Goal: Contribute content

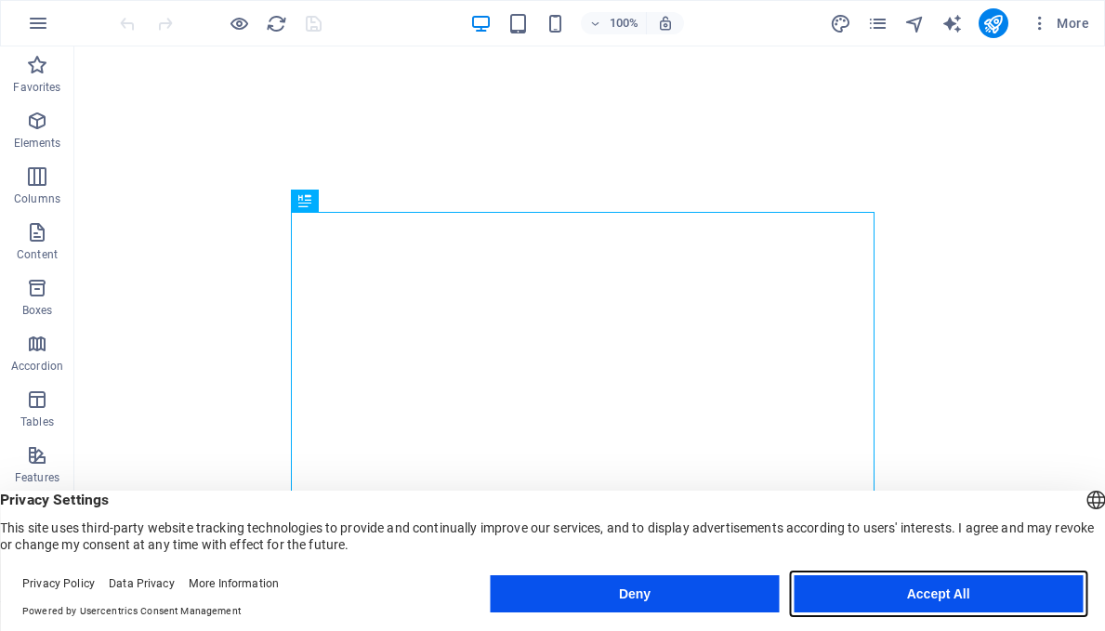
click at [965, 605] on button "Accept All" at bounding box center [938, 593] width 289 height 37
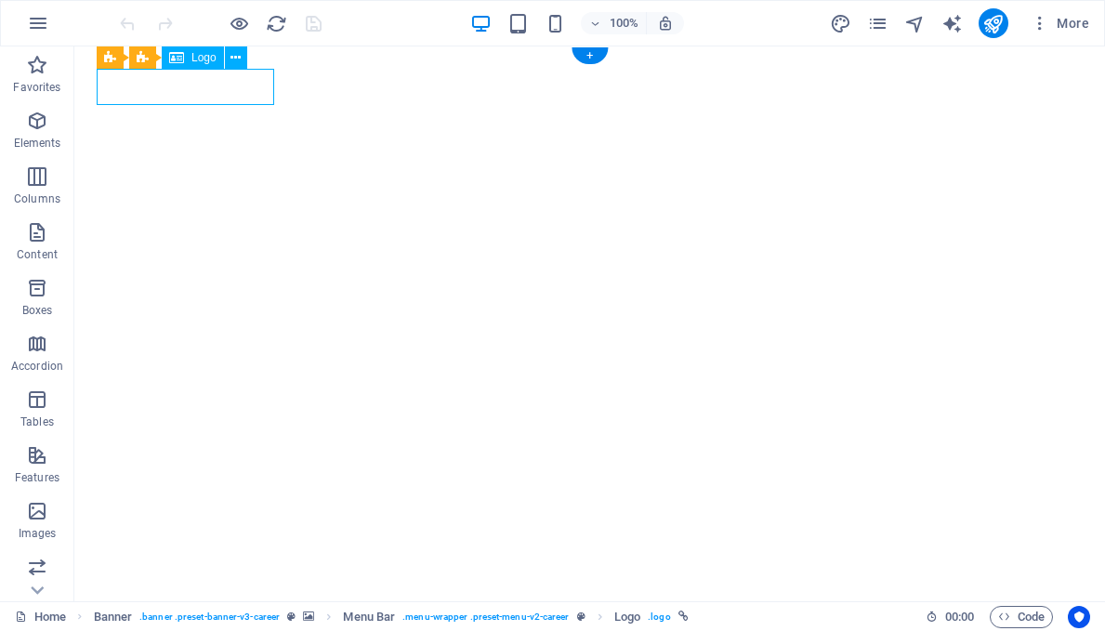
select select "px"
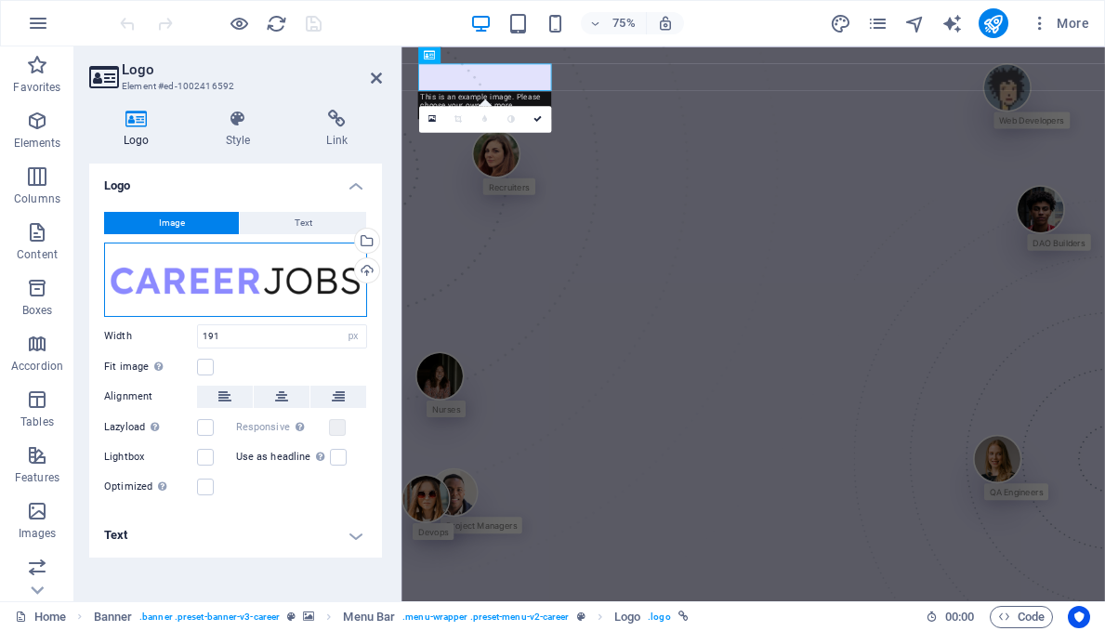
click at [251, 284] on div "Drag files here, click to choose files or select files from Files or our free s…" at bounding box center [235, 280] width 263 height 74
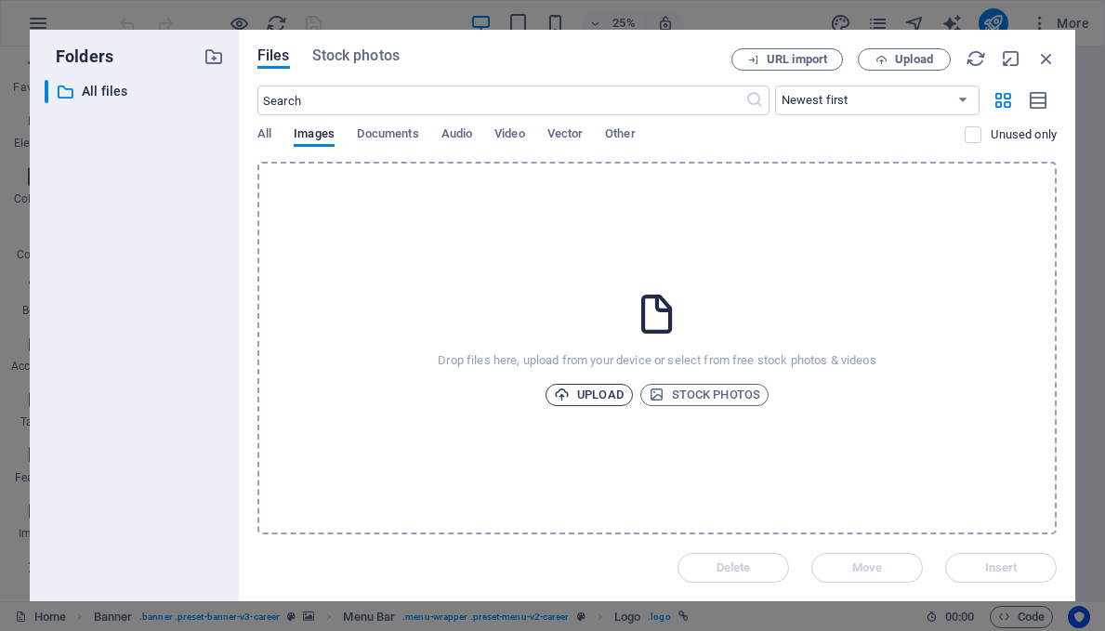
click at [586, 387] on span "Upload" at bounding box center [589, 395] width 71 height 22
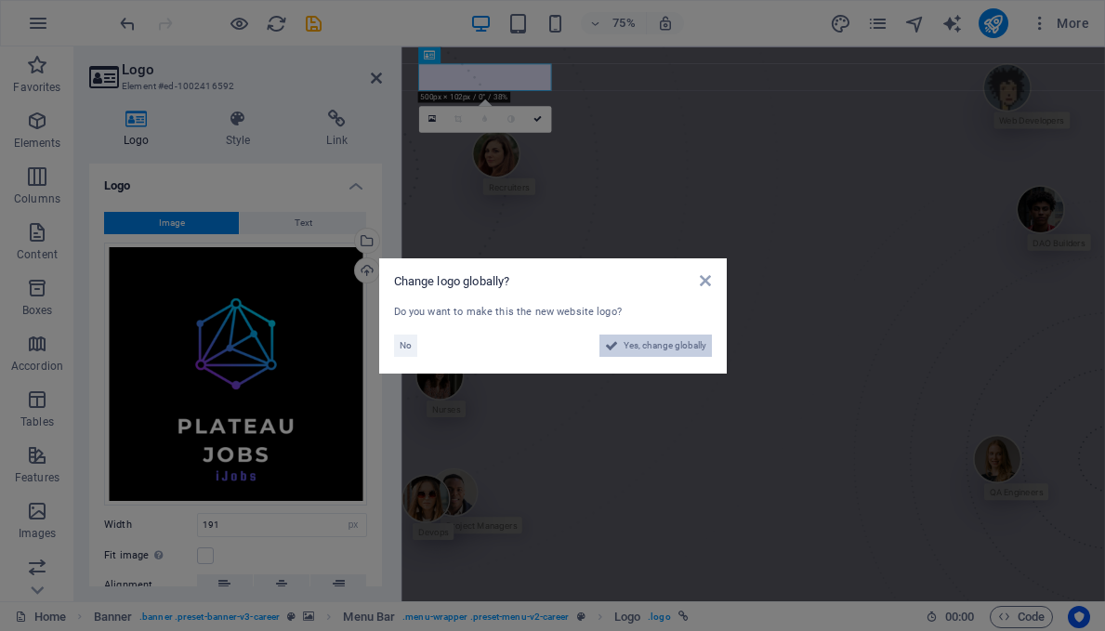
click at [636, 342] on span "Yes, change globally" at bounding box center [665, 346] width 83 height 22
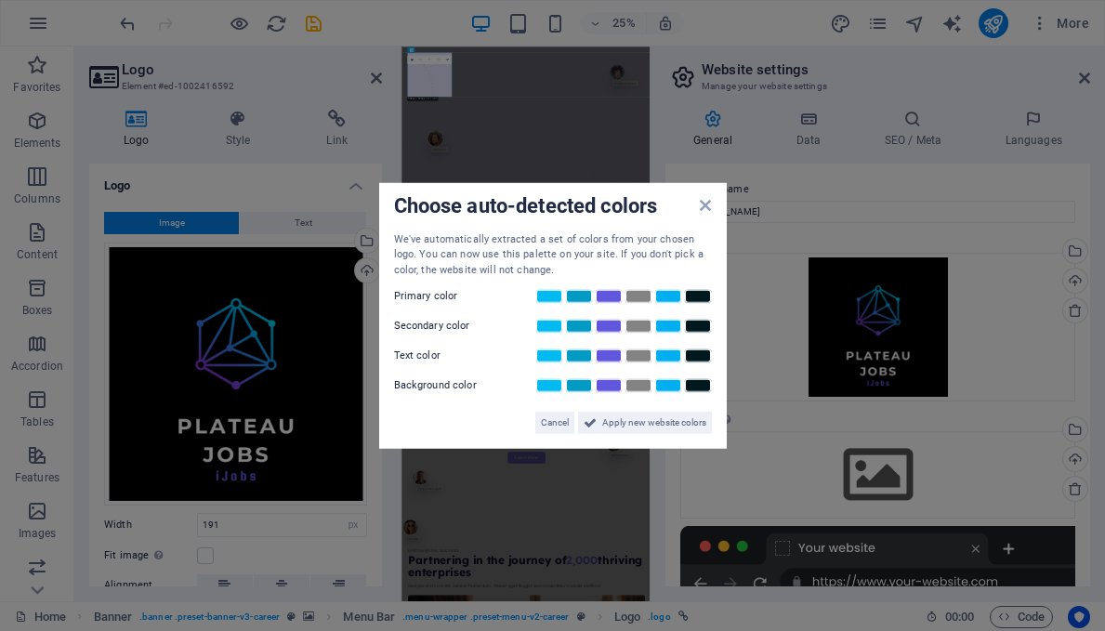
click at [705, 205] on div "Choose auto-detected colors We've automatically extracted a set of colors from …" at bounding box center [553, 315] width 348 height 267
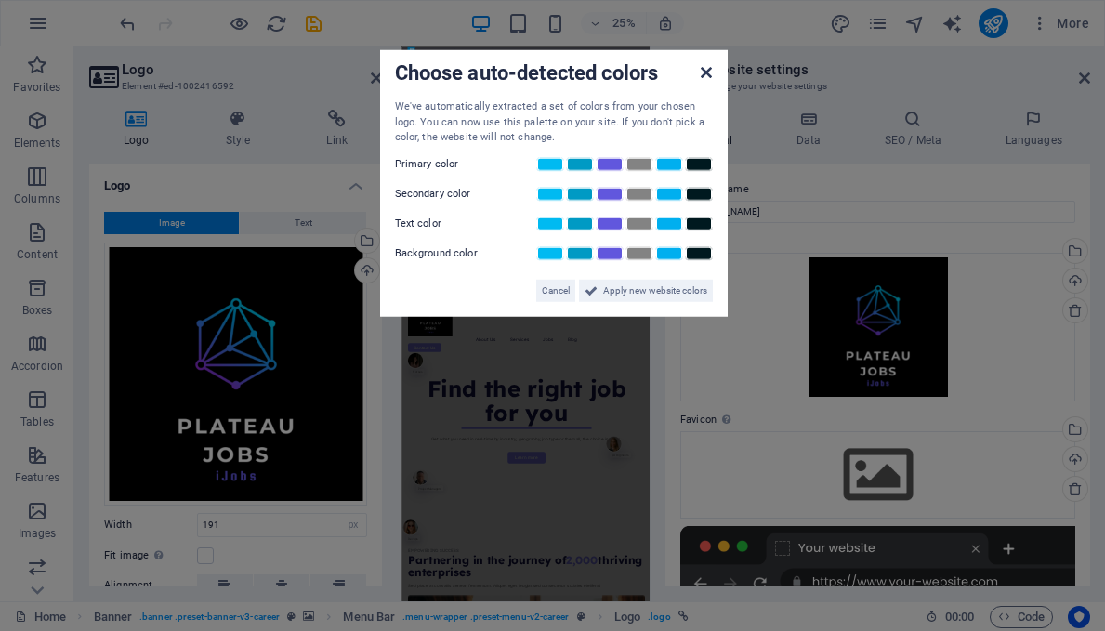
click at [707, 80] on link at bounding box center [706, 73] width 11 height 16
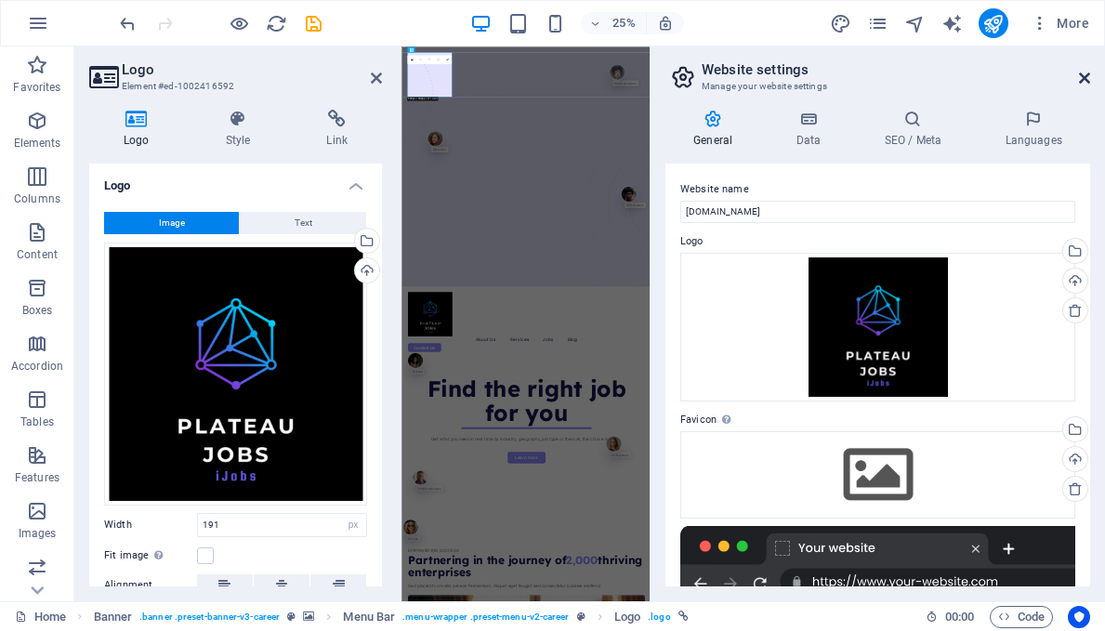
click at [1087, 74] on icon at bounding box center [1084, 78] width 11 height 15
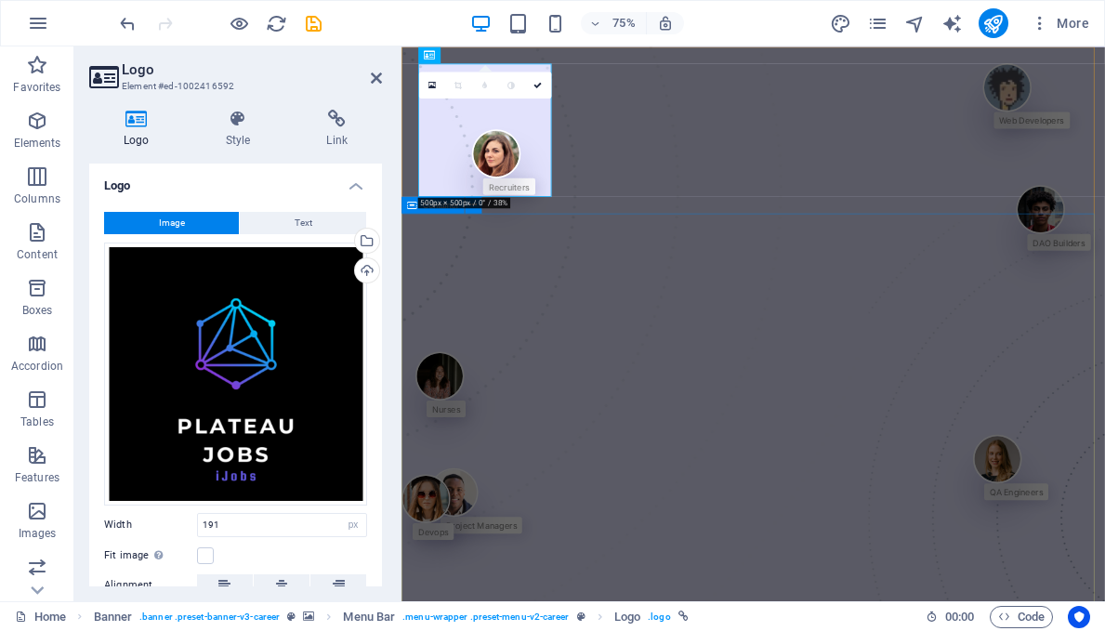
drag, startPoint x: 1319, startPoint y: 325, endPoint x: 1416, endPoint y: 251, distance: 122.0
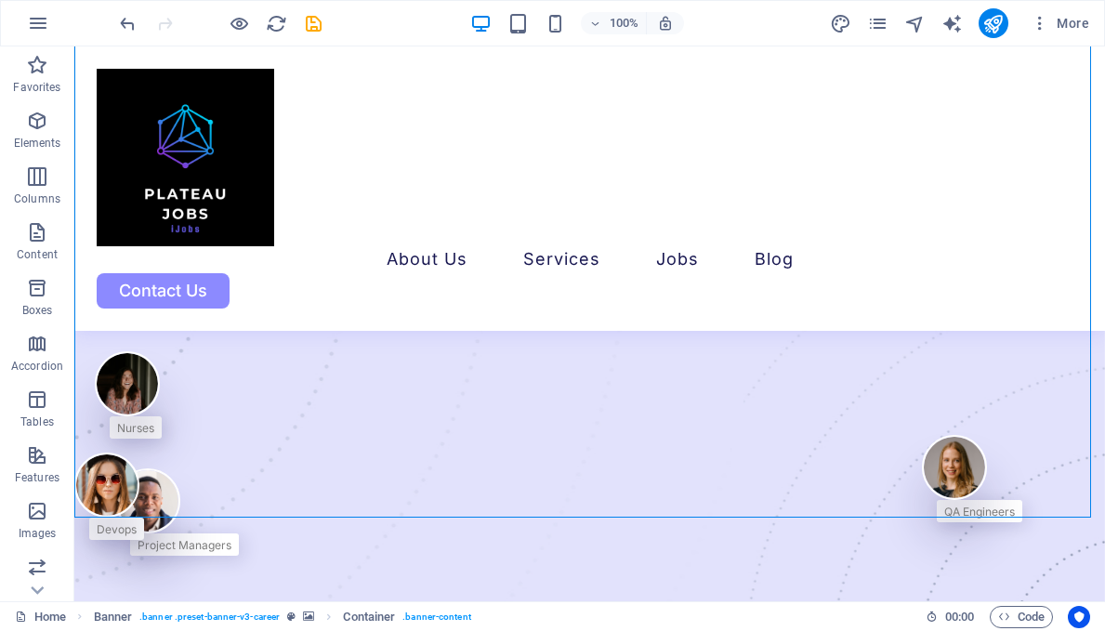
scroll to position [971, 0]
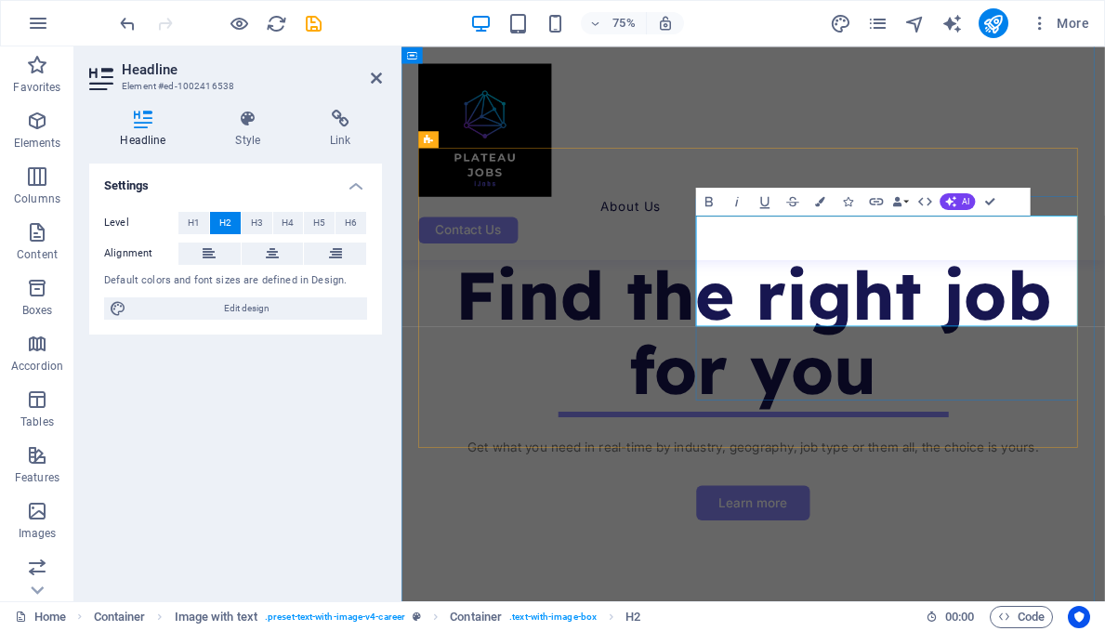
drag, startPoint x: 1177, startPoint y: 288, endPoint x: 1052, endPoint y: 304, distance: 126.5
drag, startPoint x: 1032, startPoint y: 344, endPoint x: 791, endPoint y: 337, distance: 240.9
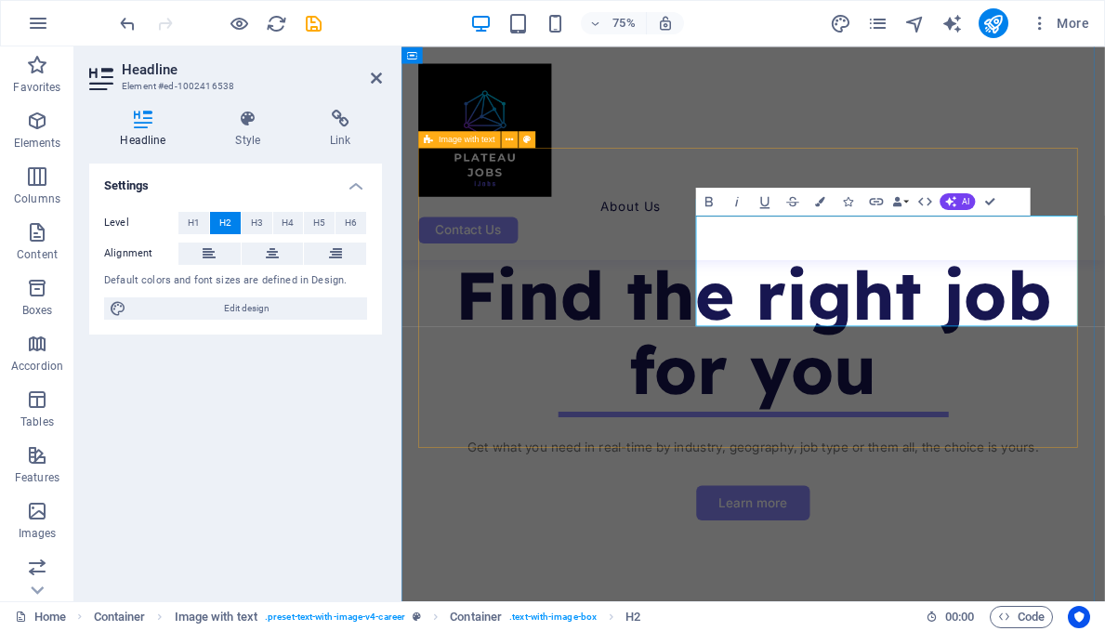
drag, startPoint x: 1130, startPoint y: 397, endPoint x: 977, endPoint y: 341, distance: 162.4
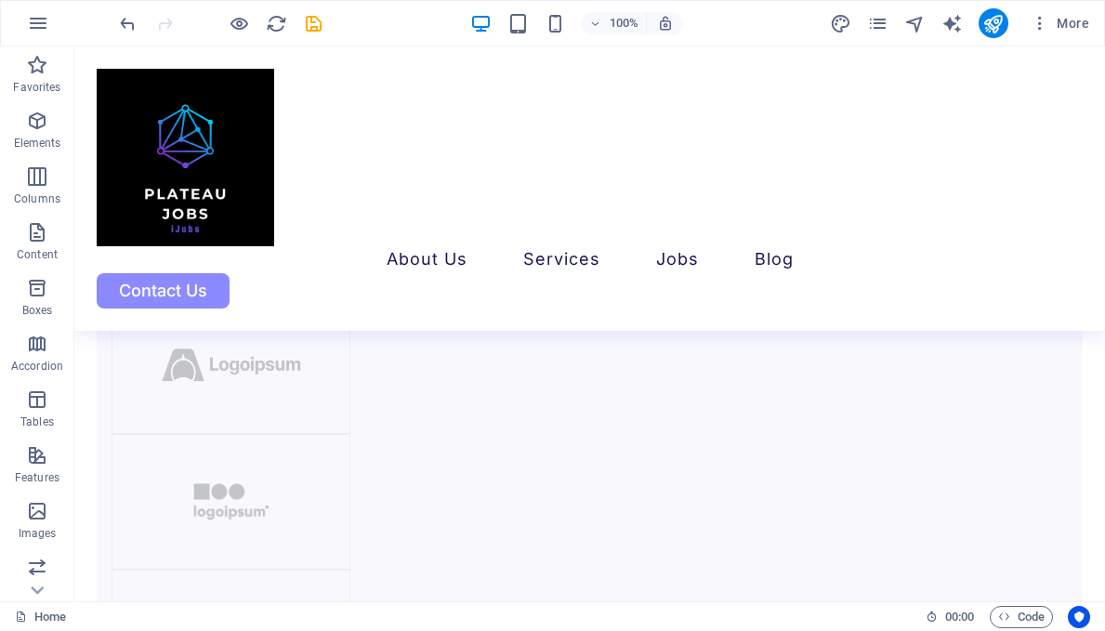
scroll to position [3217, 0]
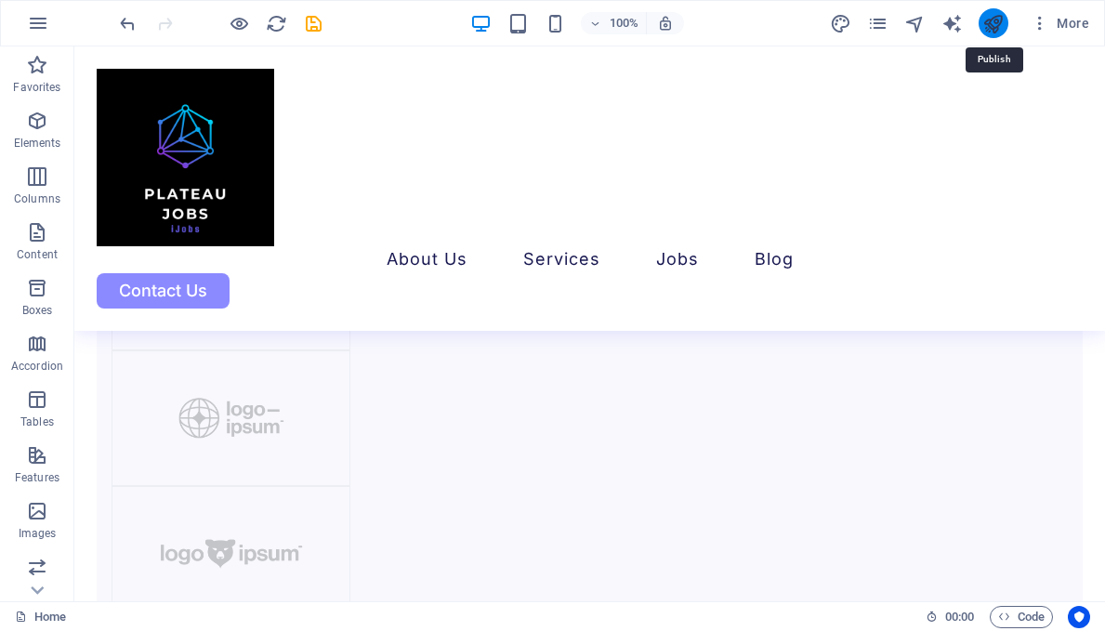
click at [989, 25] on icon "publish" at bounding box center [993, 23] width 21 height 21
